Goal: Task Accomplishment & Management: Complete application form

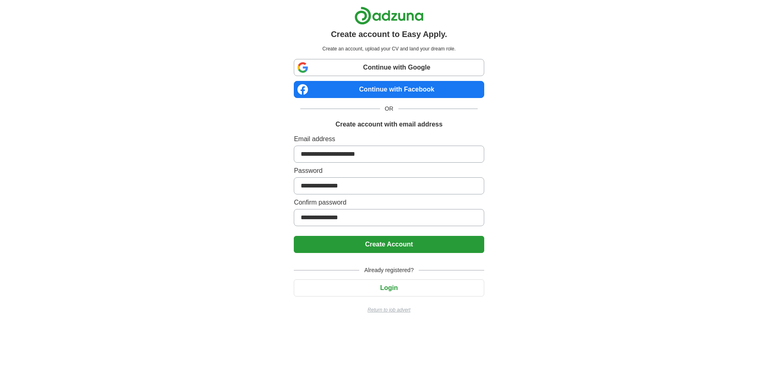
type input "**********"
click at [294, 236] on button "Create Account" at bounding box center [389, 244] width 190 height 17
click at [394, 246] on button "Create Account" at bounding box center [389, 244] width 190 height 17
click at [384, 241] on button "Create Account" at bounding box center [389, 244] width 190 height 17
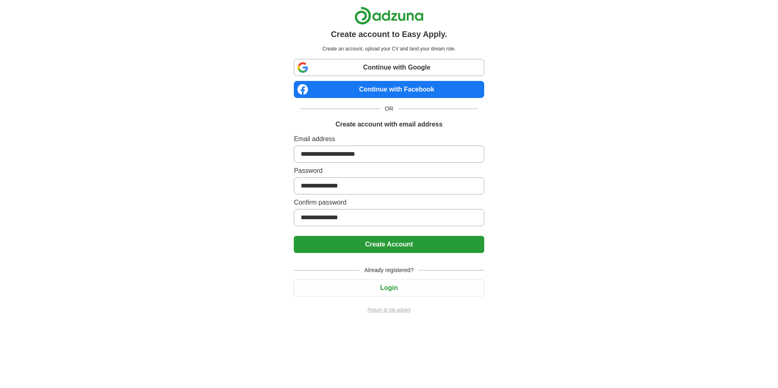
click at [384, 241] on button "Create Account" at bounding box center [389, 244] width 190 height 17
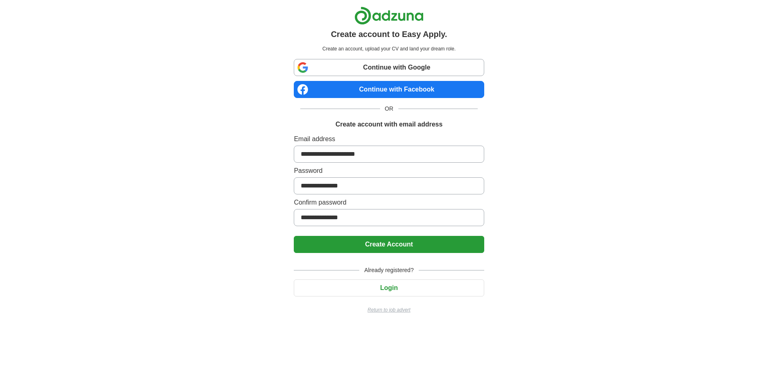
click at [384, 241] on button "Create Account" at bounding box center [389, 244] width 190 height 17
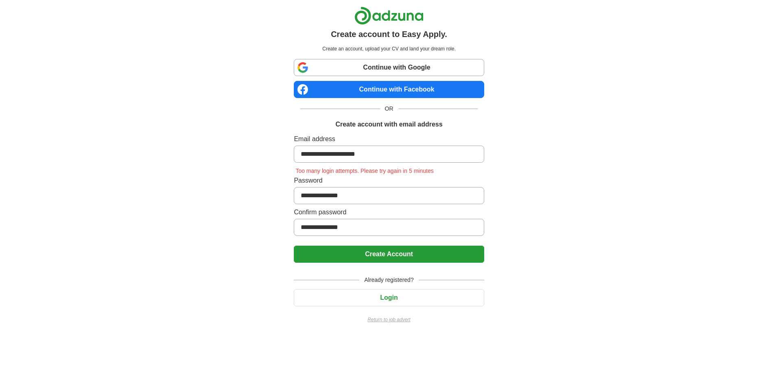
click at [396, 255] on button "Create Account" at bounding box center [389, 254] width 190 height 17
